Goal: Information Seeking & Learning: Learn about a topic

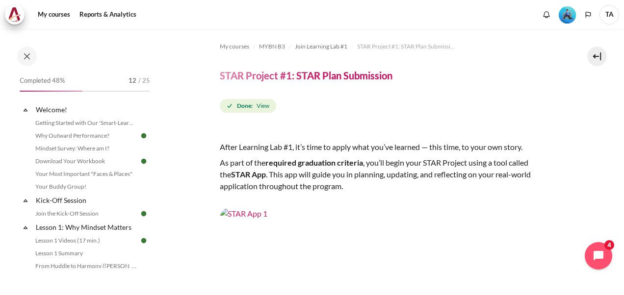
scroll to position [388, 0]
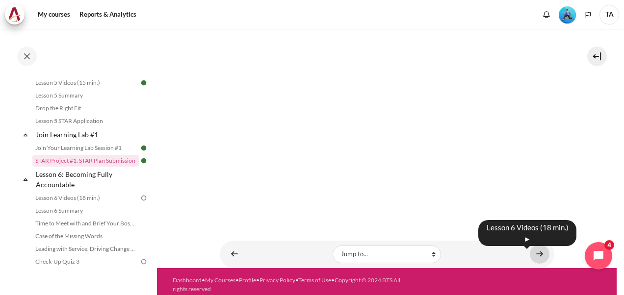
click at [531, 245] on link "Content" at bounding box center [540, 254] width 20 height 19
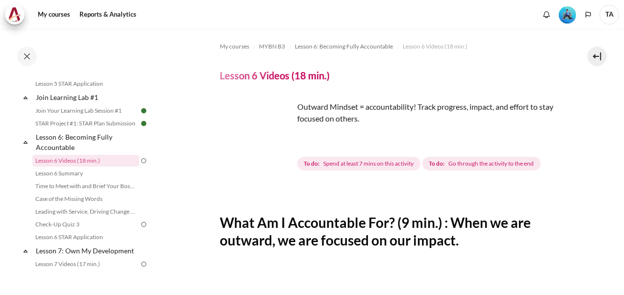
click at [277, 155] on img "Content" at bounding box center [257, 138] width 74 height 74
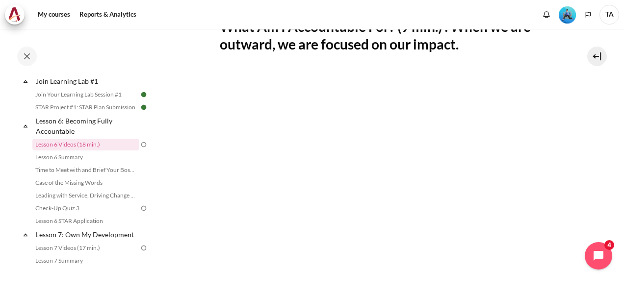
scroll to position [499, 0]
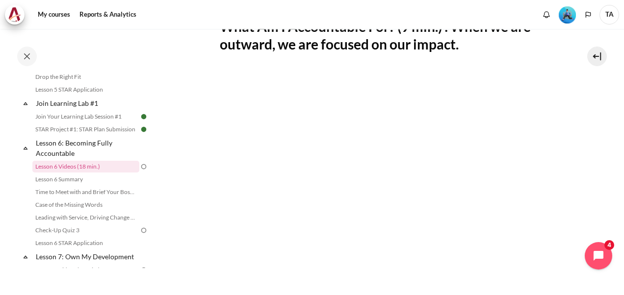
click at [601, 164] on section "My courses MYBN B3 Lesson 6: Becoming Fully Accountable Lesson 6 Videos (18 min…" at bounding box center [387, 166] width 460 height 666
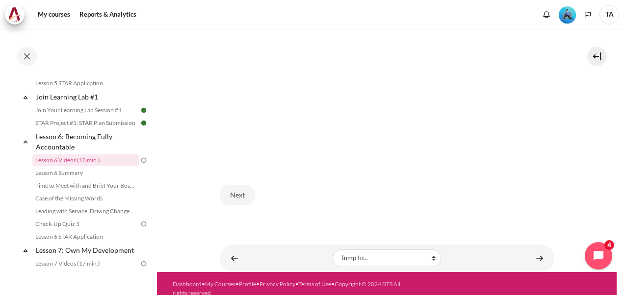
scroll to position [428, 0]
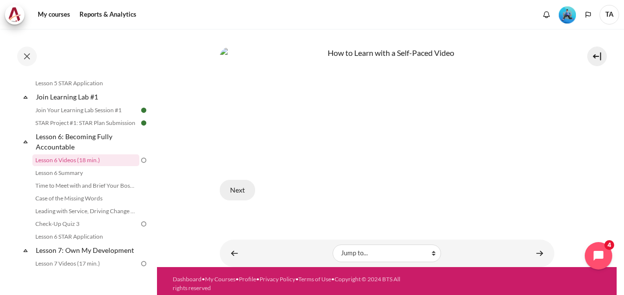
click at [227, 183] on button "Next" at bounding box center [237, 190] width 35 height 21
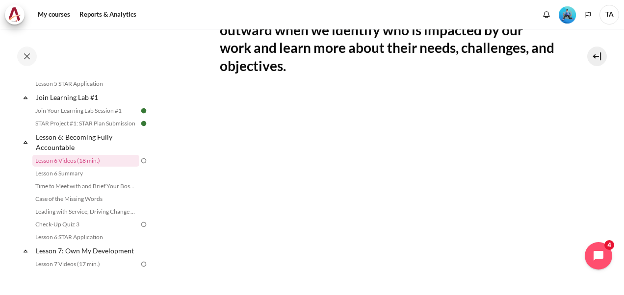
scroll to position [245, 0]
